Goal: Information Seeking & Learning: Stay updated

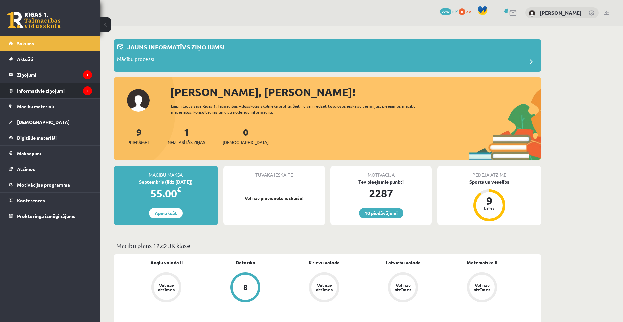
click at [43, 88] on legend "Informatīvie ziņojumi 2" at bounding box center [54, 90] width 75 height 15
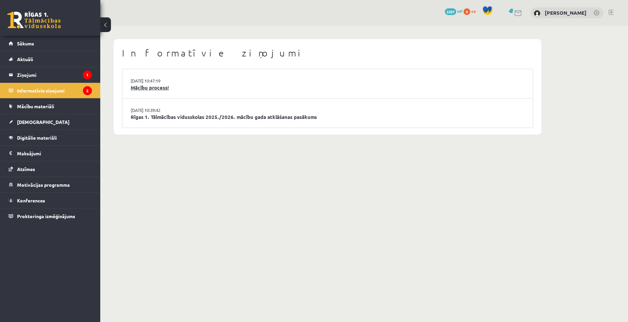
click at [161, 86] on link "Mācību process!" at bounding box center [328, 88] width 394 height 8
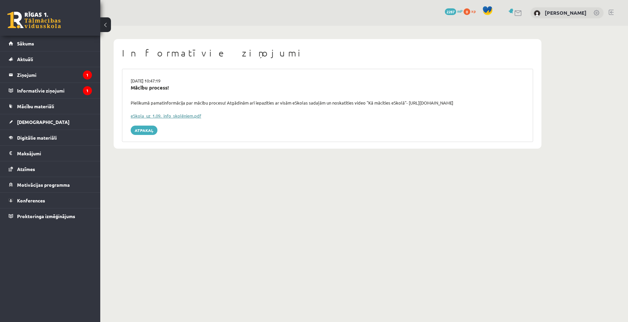
click at [174, 114] on link "eSkola_uz_1.09._info_skolēniem.pdf" at bounding box center [166, 116] width 71 height 6
click at [37, 44] on link "Sākums" at bounding box center [50, 43] width 83 height 15
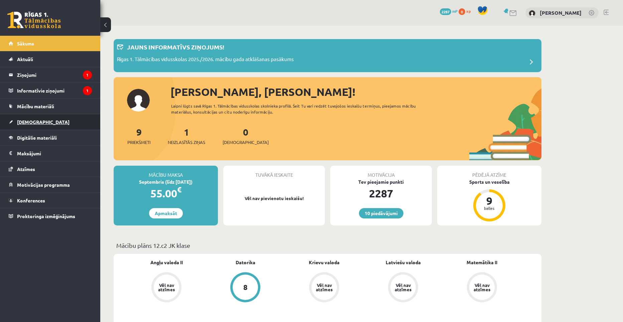
click at [19, 123] on span "[DEMOGRAPHIC_DATA]" at bounding box center [43, 122] width 52 height 6
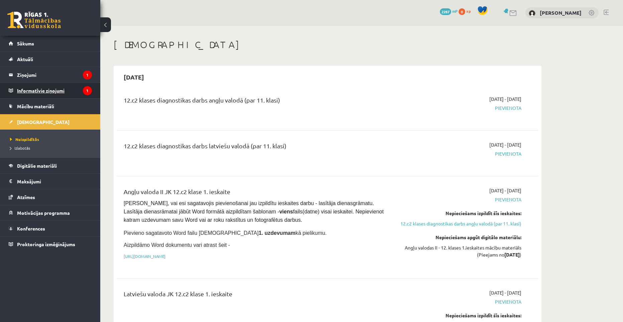
click at [30, 90] on legend "Informatīvie ziņojumi 1" at bounding box center [54, 90] width 75 height 15
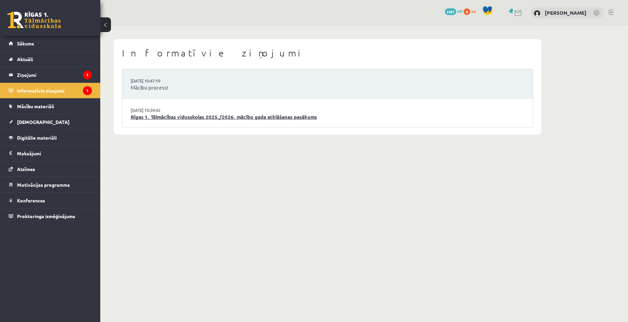
click at [201, 119] on link "Rīgas 1. Tālmācības vidusskolas 2025./2026. mācību gada atklāšanas pasākums" at bounding box center [328, 117] width 394 height 8
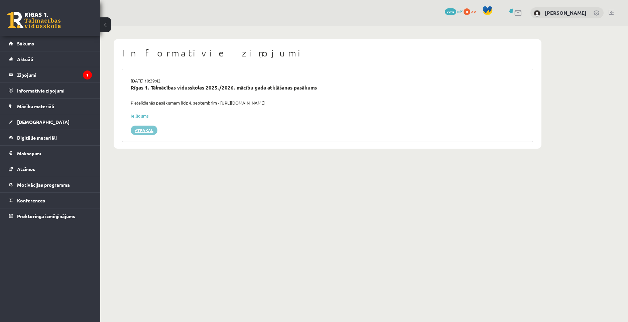
click at [147, 127] on link "Atpakaļ" at bounding box center [144, 130] width 27 height 9
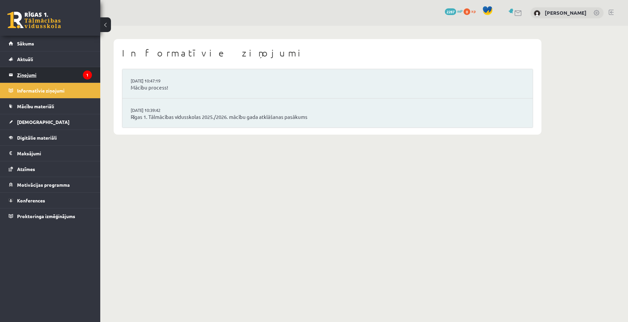
click at [51, 76] on legend "Ziņojumi 1" at bounding box center [54, 74] width 75 height 15
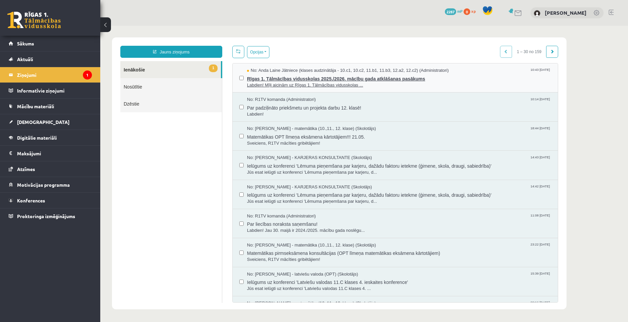
click at [300, 81] on span "Rīgas 1. Tālmācības vidusskolas 2025./2026. mācību gada atklāšanas pasākums" at bounding box center [399, 78] width 304 height 8
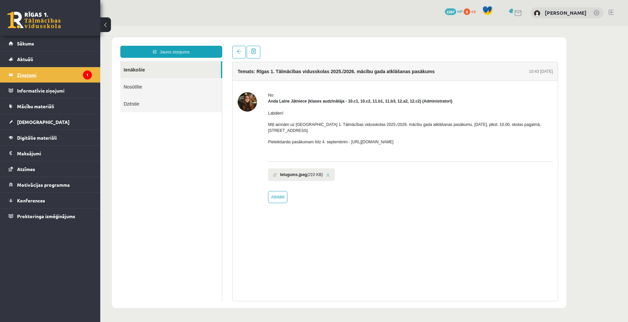
click at [45, 79] on legend "Ziņojumi 1" at bounding box center [54, 74] width 75 height 15
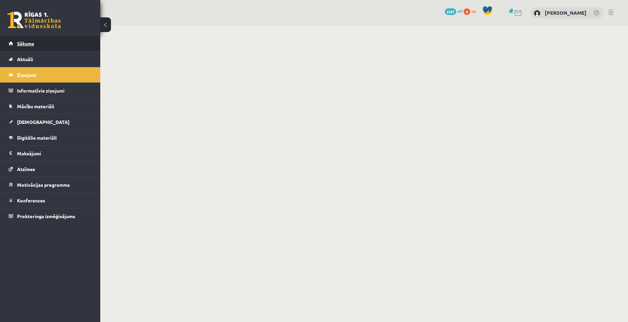
click at [41, 44] on link "Sākums" at bounding box center [50, 43] width 83 height 15
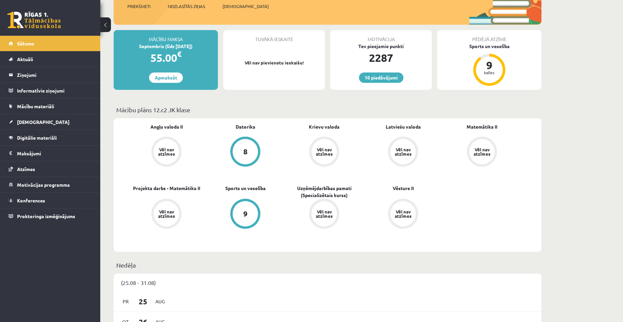
scroll to position [100, 0]
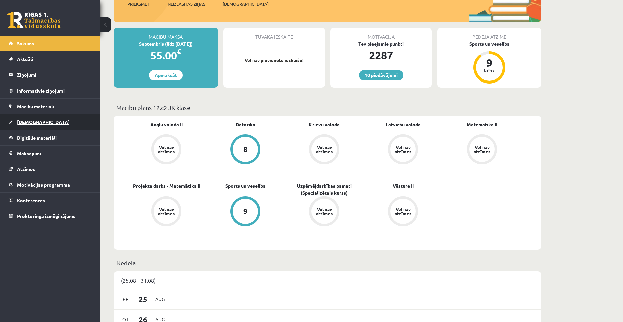
click at [41, 127] on link "[DEMOGRAPHIC_DATA]" at bounding box center [50, 121] width 83 height 15
